Goal: Transaction & Acquisition: Purchase product/service

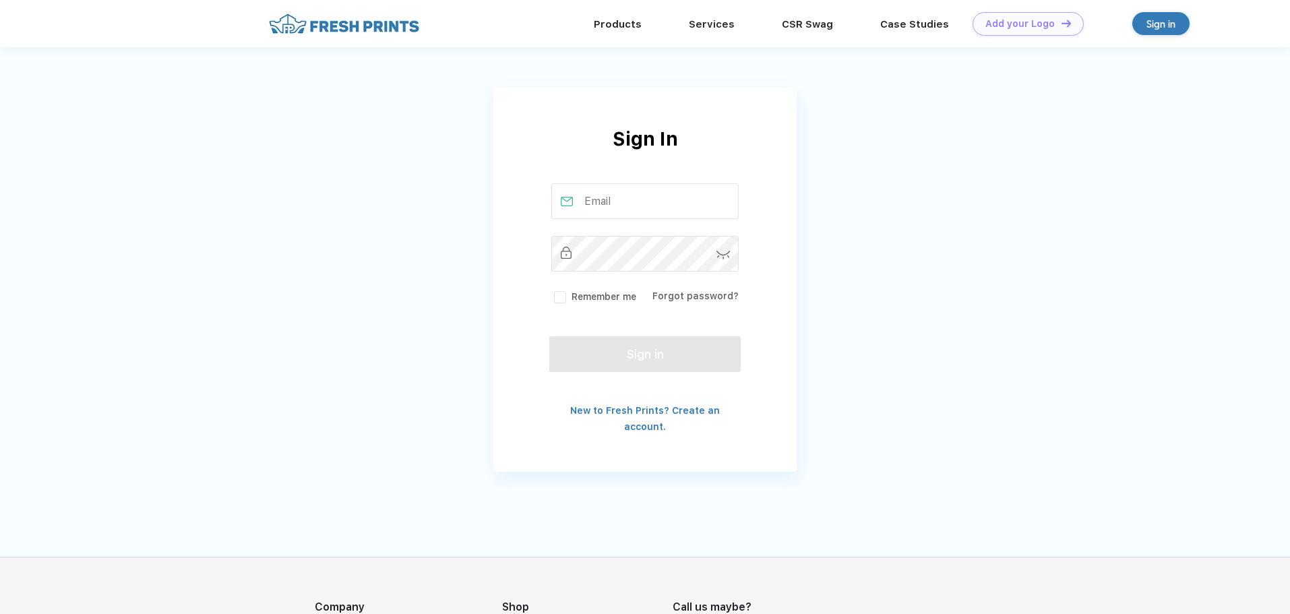
type input "[PERSON_NAME][EMAIL_ADDRESS][DOMAIN_NAME]"
click at [634, 358] on button "Sign in" at bounding box center [644, 354] width 191 height 36
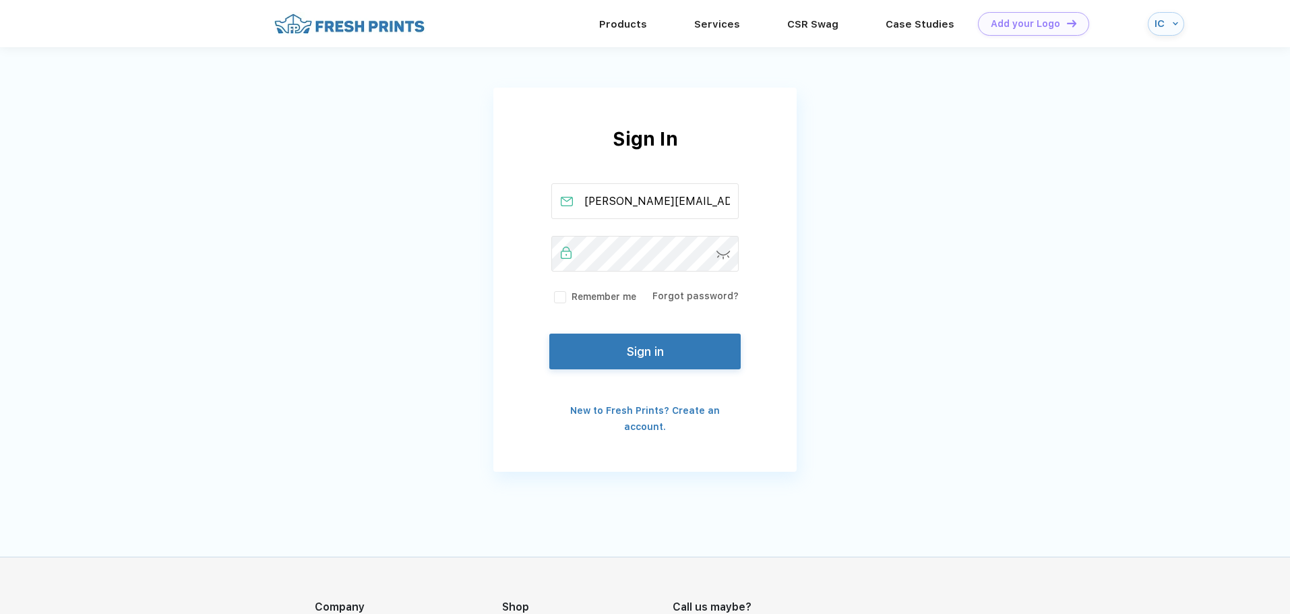
click at [611, 348] on button "Sign in" at bounding box center [644, 352] width 191 height 36
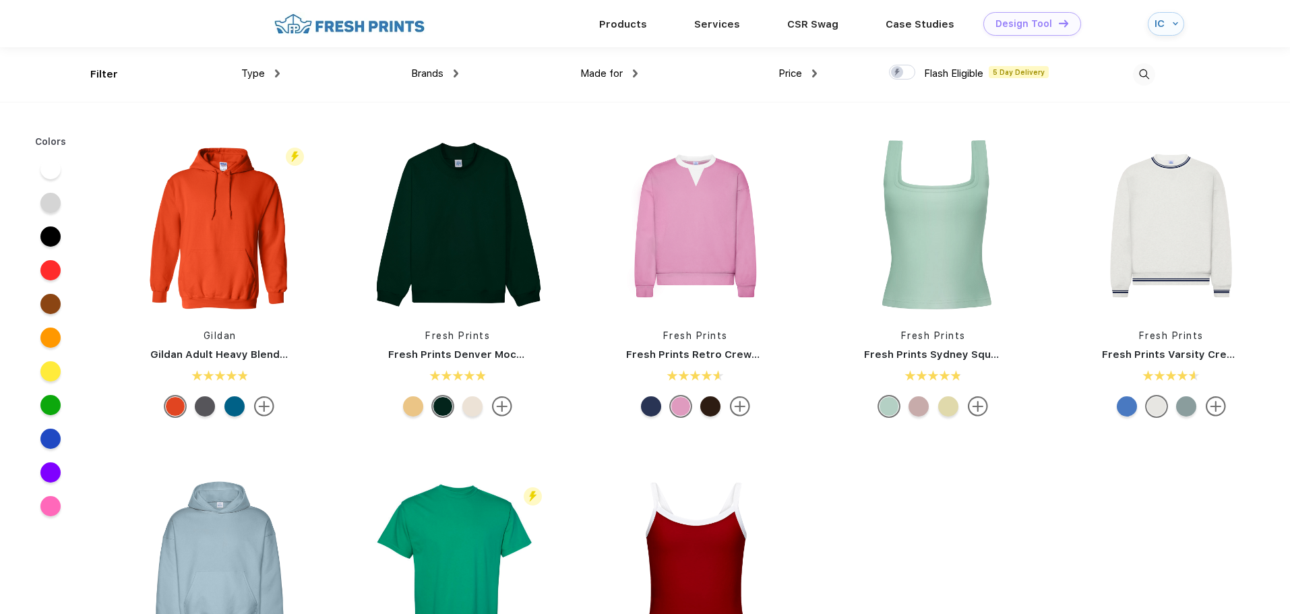
scroll to position [1, 0]
click at [1146, 71] on img at bounding box center [1144, 74] width 22 height 22
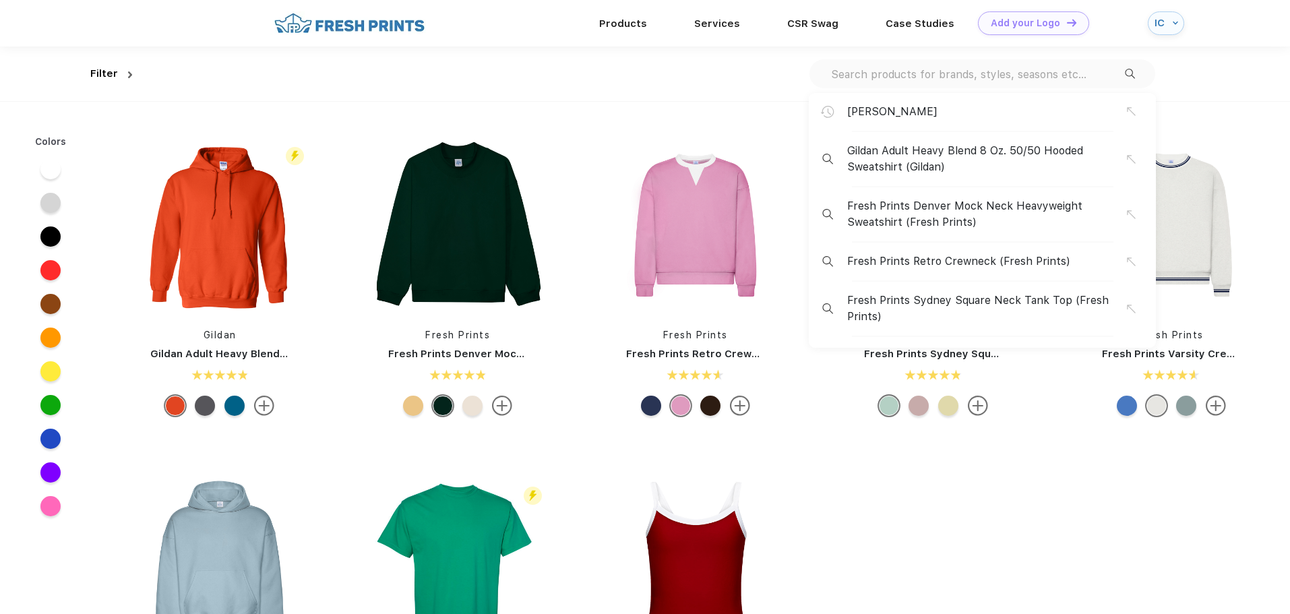
click at [914, 74] on input "text" at bounding box center [977, 74] width 295 height 15
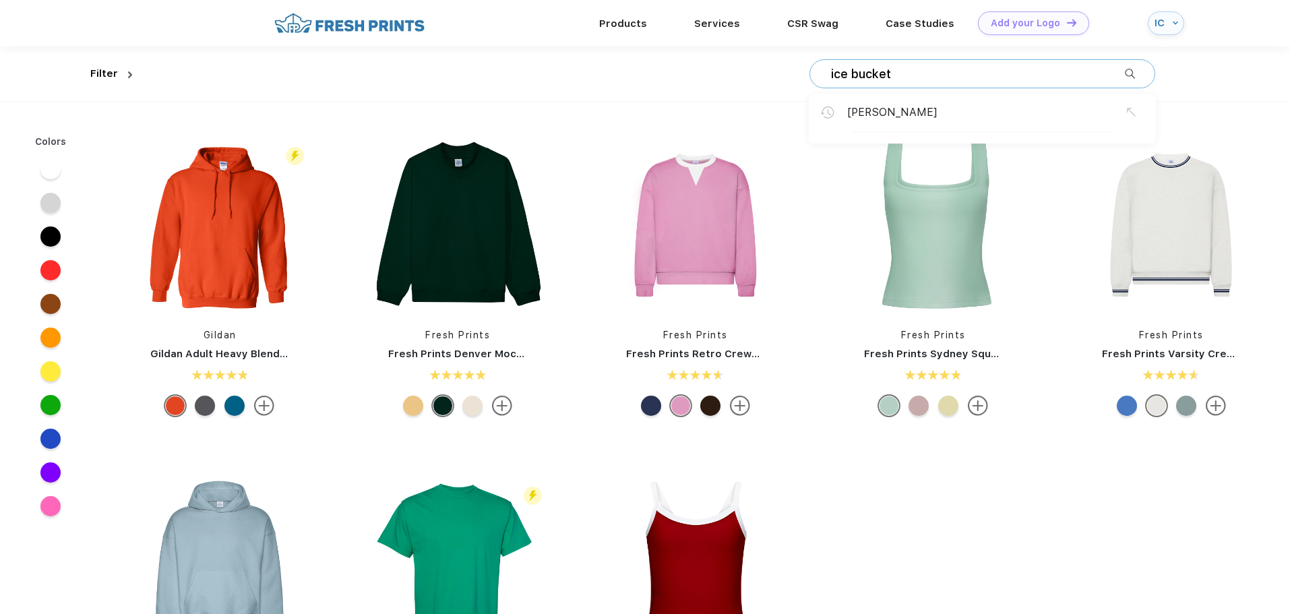
type input "ice bucket"
